Goal: Find specific page/section: Find specific page/section

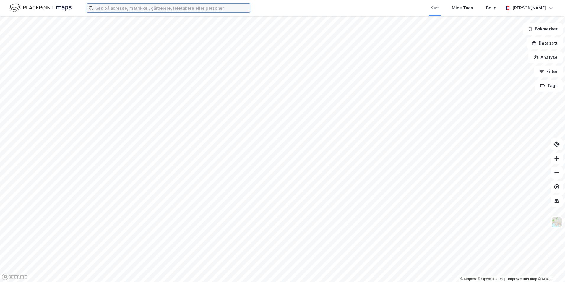
click at [161, 5] on input at bounding box center [172, 8] width 158 height 9
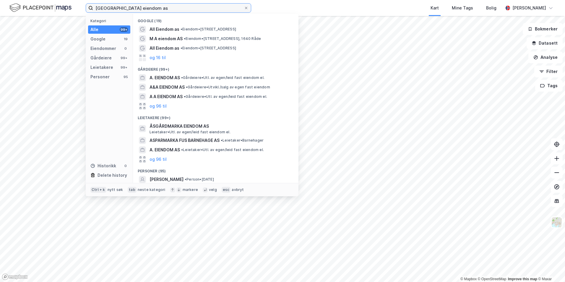
type input "[GEOGRAPHIC_DATA] eiendom as"
click at [107, 10] on input "[GEOGRAPHIC_DATA] eiendom as" at bounding box center [168, 8] width 151 height 9
